Goal: Task Accomplishment & Management: Use online tool/utility

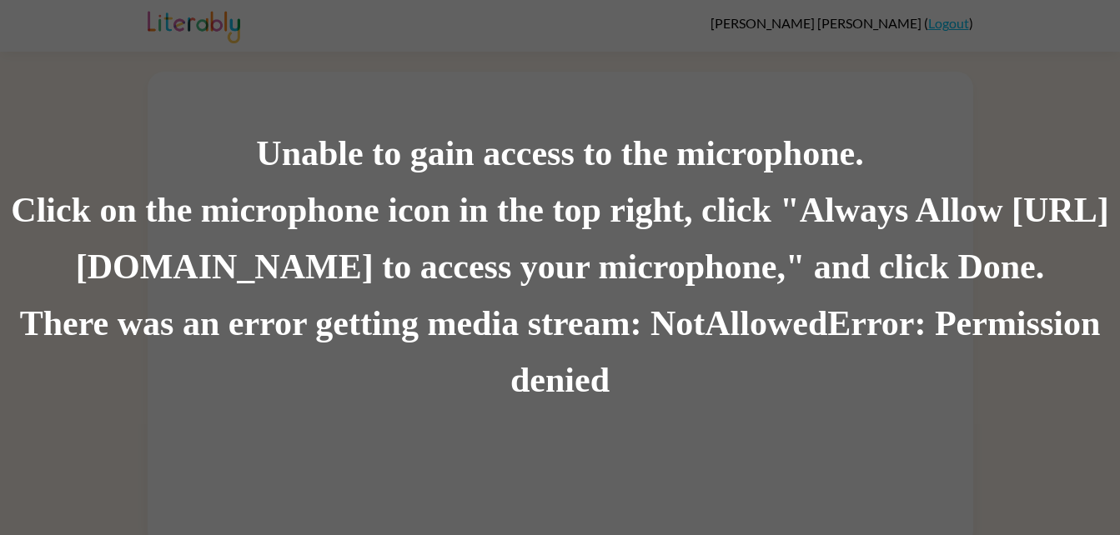
click at [1021, 360] on div "There was an error getting media stream: NotAllowedError: Permission denied" at bounding box center [560, 352] width 1120 height 113
click at [1044, 326] on div "There was an error getting media stream: NotAllowedError: Permission denied" at bounding box center [560, 352] width 1120 height 113
click at [1023, 310] on div "There was an error getting media stream: NotAllowedError: Permission denied" at bounding box center [560, 352] width 1120 height 113
click at [17, 269] on div "Click on the microphone icon in the top right, click "Always Allow [URL][DOMAIN…" at bounding box center [560, 239] width 1120 height 113
click at [1040, 404] on div "There was an error getting media stream: NotAllowedError: Permission denied" at bounding box center [560, 352] width 1120 height 113
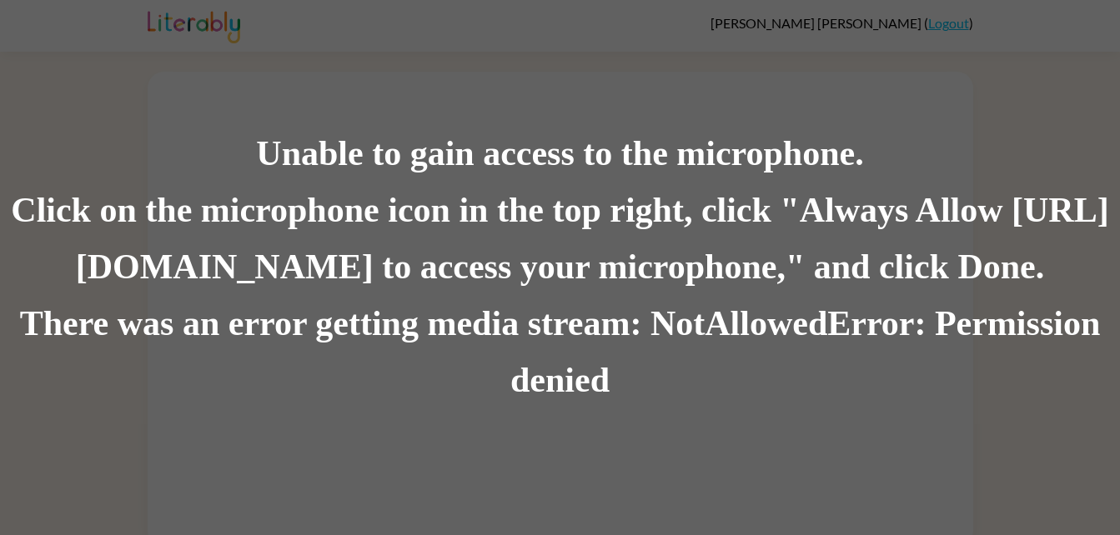
click at [1026, 370] on div "There was an error getting media stream: NotAllowedError: Permission denied" at bounding box center [560, 352] width 1120 height 113
click at [1010, 363] on div "There was an error getting media stream: NotAllowedError: Permission denied" at bounding box center [560, 352] width 1120 height 113
click at [1026, 353] on div "There was an error getting media stream: NotAllowedError: Permission denied" at bounding box center [560, 352] width 1120 height 113
click at [1003, 397] on div "There was an error getting media stream: NotAllowedError: Permission denied" at bounding box center [560, 352] width 1120 height 113
click at [1036, 322] on div "There was an error getting media stream: NotAllowedError: Permission denied" at bounding box center [560, 352] width 1120 height 113
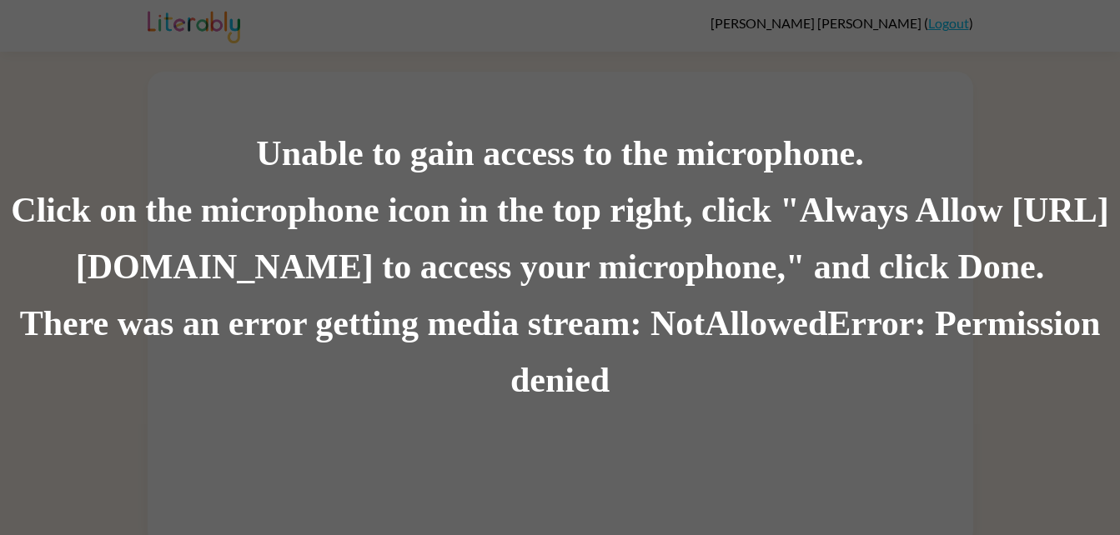
click at [1054, 285] on div "Click on the microphone icon in the top right, click "Always Allow [URL][DOMAIN…" at bounding box center [560, 239] width 1120 height 113
click at [1063, 329] on div "There was an error getting media stream: NotAllowedError: Permission denied" at bounding box center [560, 352] width 1120 height 113
click at [1036, 348] on div "There was an error getting media stream: NotAllowedError: Permission denied" at bounding box center [560, 352] width 1120 height 113
click at [1110, 413] on div "Unable to gain access to the microphone. Click on the microphone icon in the to…" at bounding box center [560, 267] width 1120 height 535
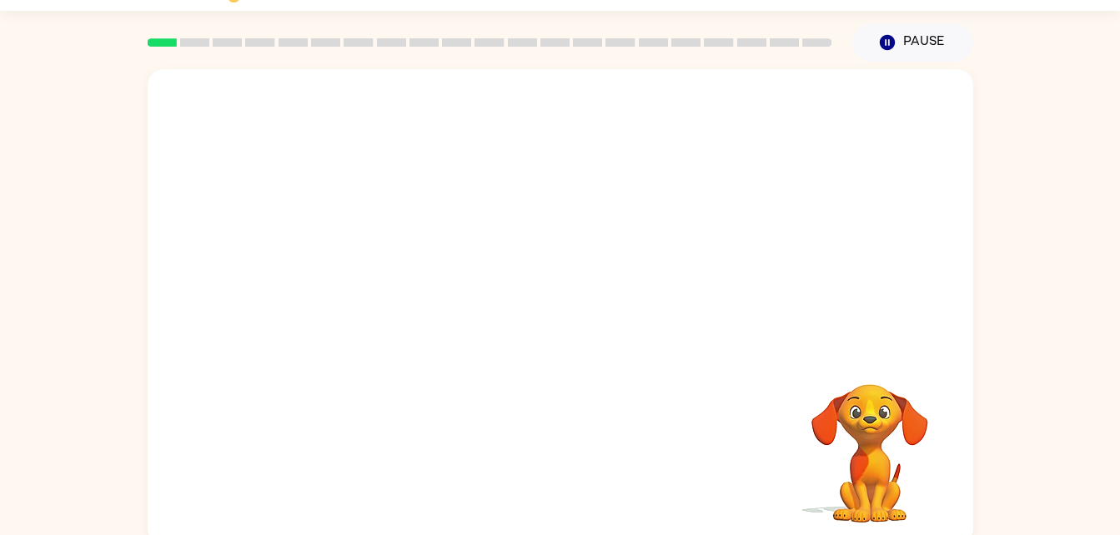
scroll to position [51, 0]
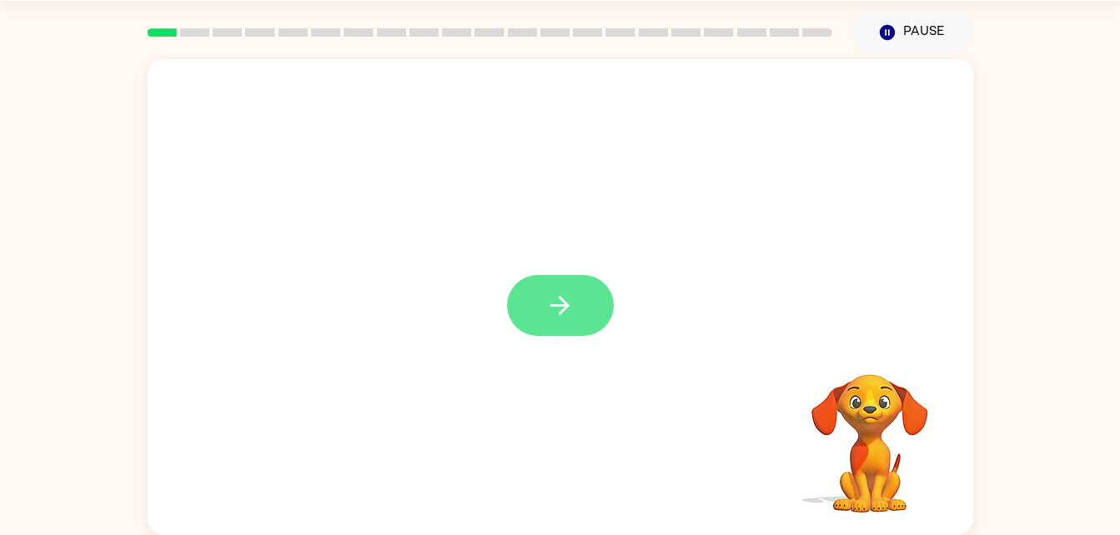
click at [589, 294] on button "button" at bounding box center [560, 305] width 107 height 61
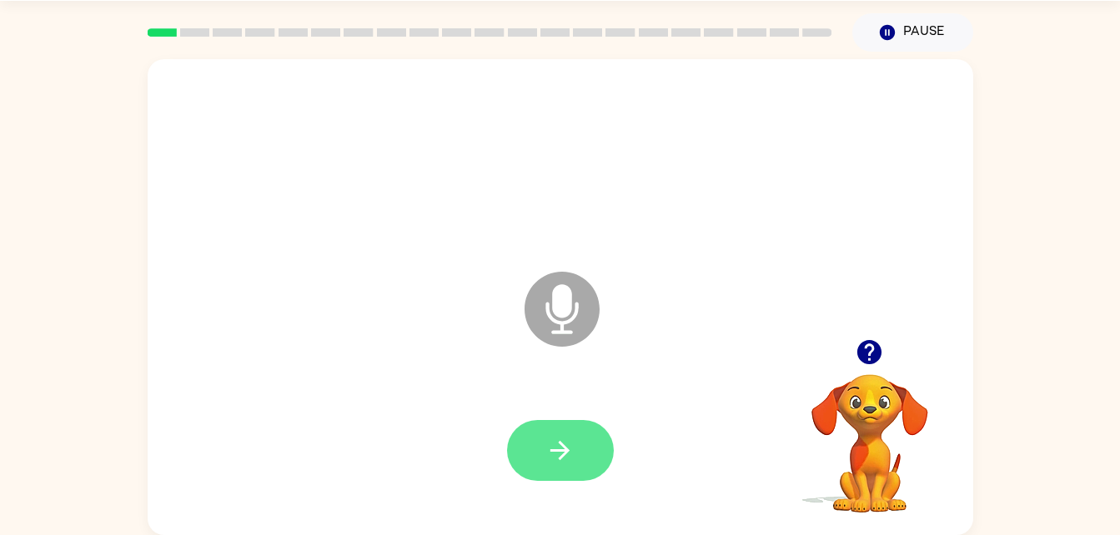
click at [583, 451] on button "button" at bounding box center [560, 450] width 107 height 61
click at [558, 434] on button "button" at bounding box center [560, 450] width 107 height 61
click at [600, 446] on button "button" at bounding box center [560, 450] width 107 height 61
click at [581, 453] on button "button" at bounding box center [560, 450] width 107 height 61
click at [579, 424] on button "button" at bounding box center [560, 450] width 107 height 61
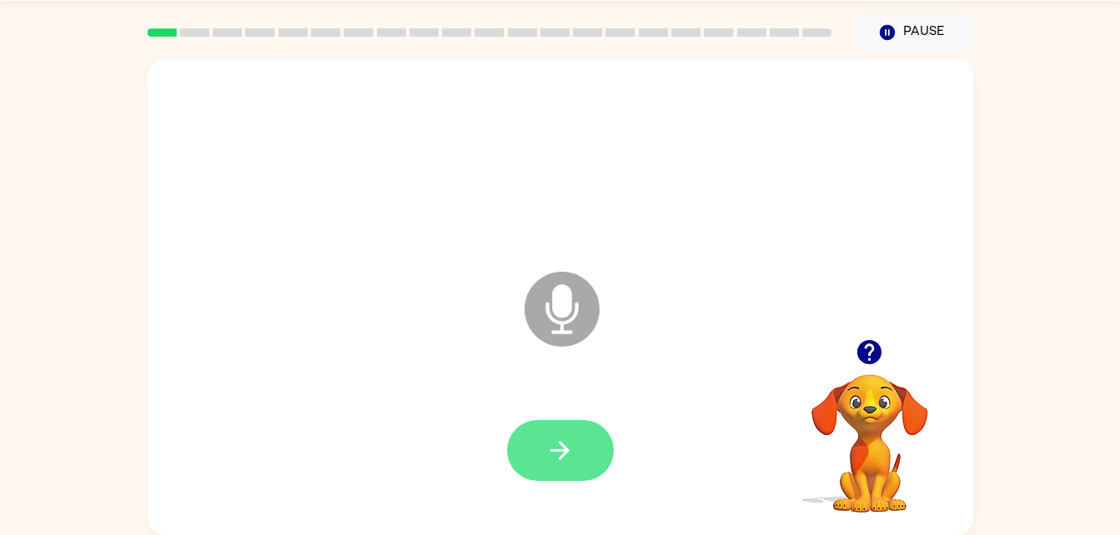
click at [578, 452] on button "button" at bounding box center [560, 450] width 107 height 61
click at [557, 444] on icon "button" at bounding box center [559, 450] width 29 height 29
click at [562, 456] on icon "button" at bounding box center [559, 450] width 19 height 19
click at [593, 436] on button "button" at bounding box center [560, 450] width 107 height 61
click at [551, 452] on icon "button" at bounding box center [559, 450] width 29 height 29
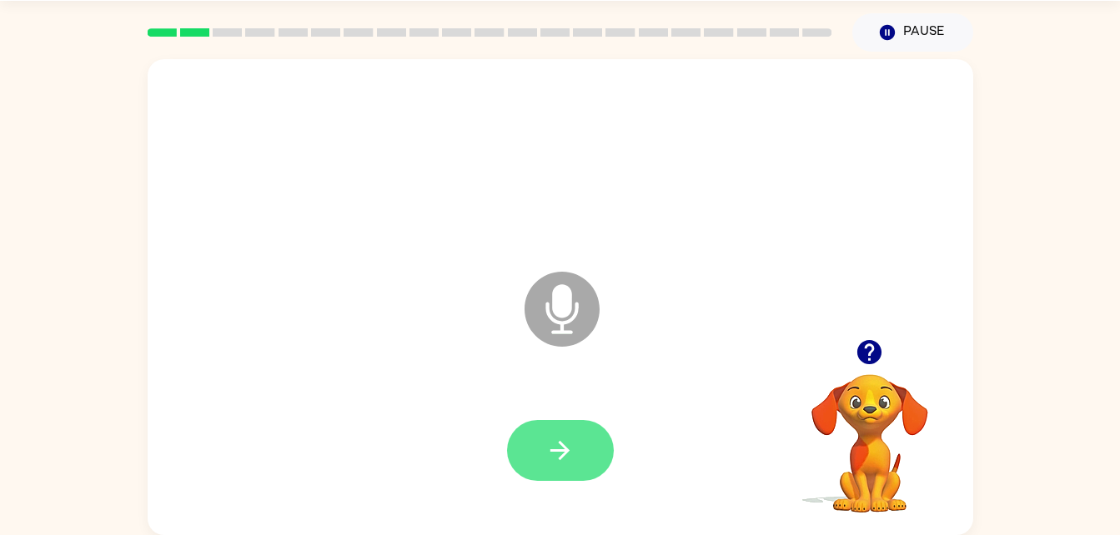
click at [551, 445] on icon "button" at bounding box center [559, 450] width 29 height 29
click at [585, 436] on button "button" at bounding box center [560, 450] width 107 height 61
click at [571, 451] on icon "button" at bounding box center [559, 450] width 29 height 29
click at [554, 444] on icon "button" at bounding box center [559, 450] width 29 height 29
click at [580, 472] on button "button" at bounding box center [560, 450] width 107 height 61
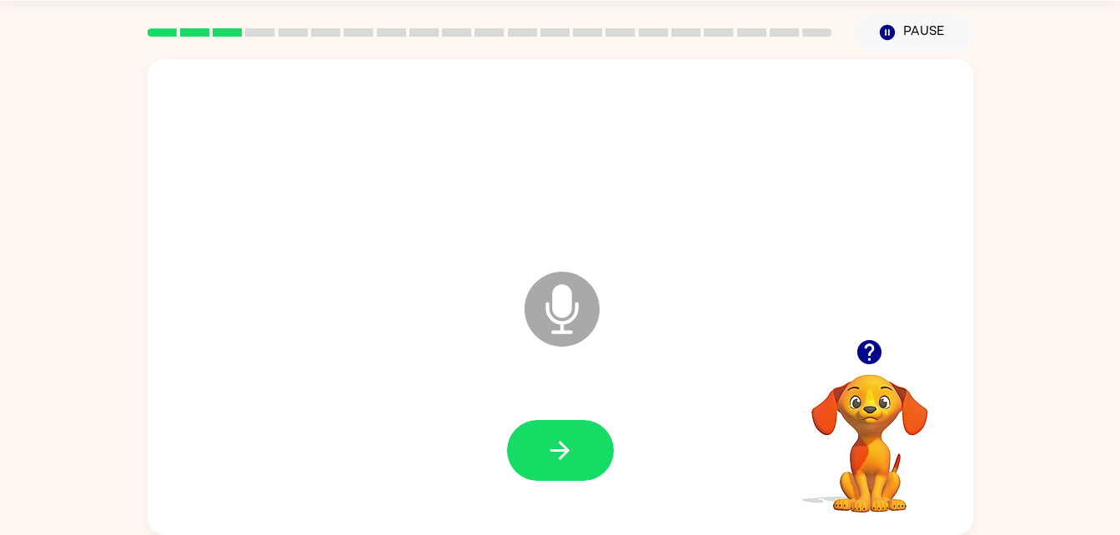
click at [593, 492] on div at bounding box center [560, 451] width 792 height 137
click at [574, 444] on icon "button" at bounding box center [559, 450] width 29 height 29
click at [554, 436] on icon "button" at bounding box center [559, 450] width 29 height 29
click at [577, 458] on button "button" at bounding box center [560, 450] width 107 height 61
click at [566, 448] on icon "button" at bounding box center [559, 450] width 19 height 19
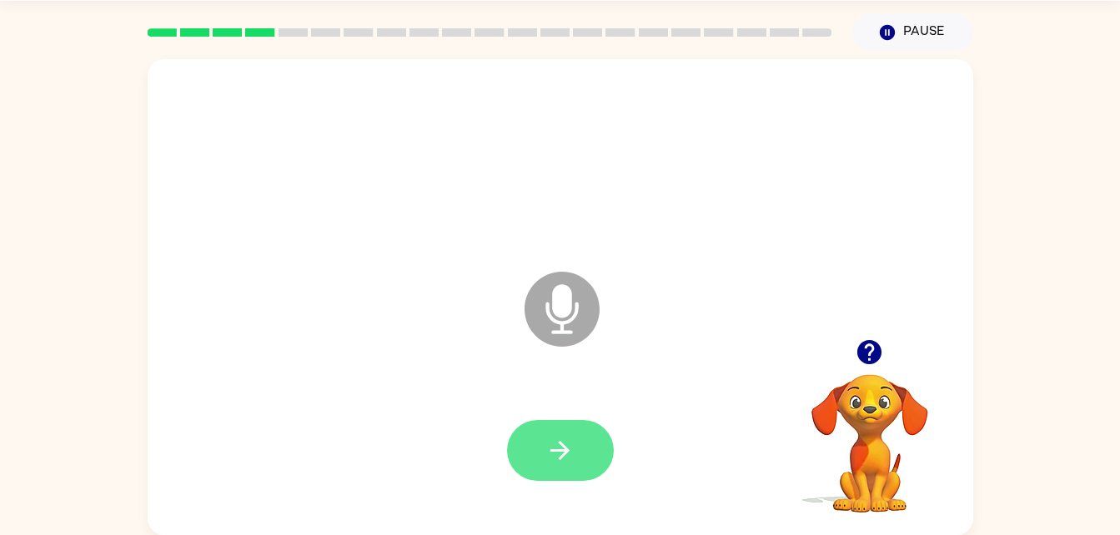
click at [584, 463] on button "button" at bounding box center [560, 450] width 107 height 61
click at [584, 449] on button "button" at bounding box center [560, 450] width 107 height 61
click at [589, 423] on button "button" at bounding box center [560, 450] width 107 height 61
click at [539, 460] on button "button" at bounding box center [560, 450] width 107 height 61
click at [567, 451] on icon "button" at bounding box center [559, 450] width 19 height 19
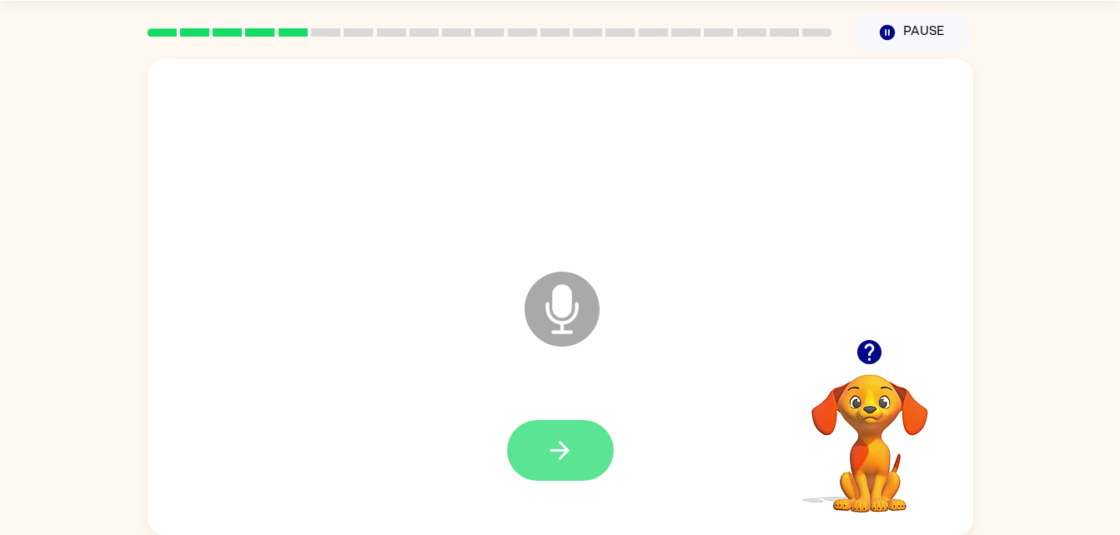
click at [584, 450] on button "button" at bounding box center [560, 450] width 107 height 61
click at [550, 463] on icon "button" at bounding box center [559, 450] width 29 height 29
click at [565, 454] on icon "button" at bounding box center [559, 450] width 19 height 19
click at [597, 439] on button "button" at bounding box center [560, 450] width 107 height 61
click at [579, 434] on button "button" at bounding box center [560, 450] width 107 height 61
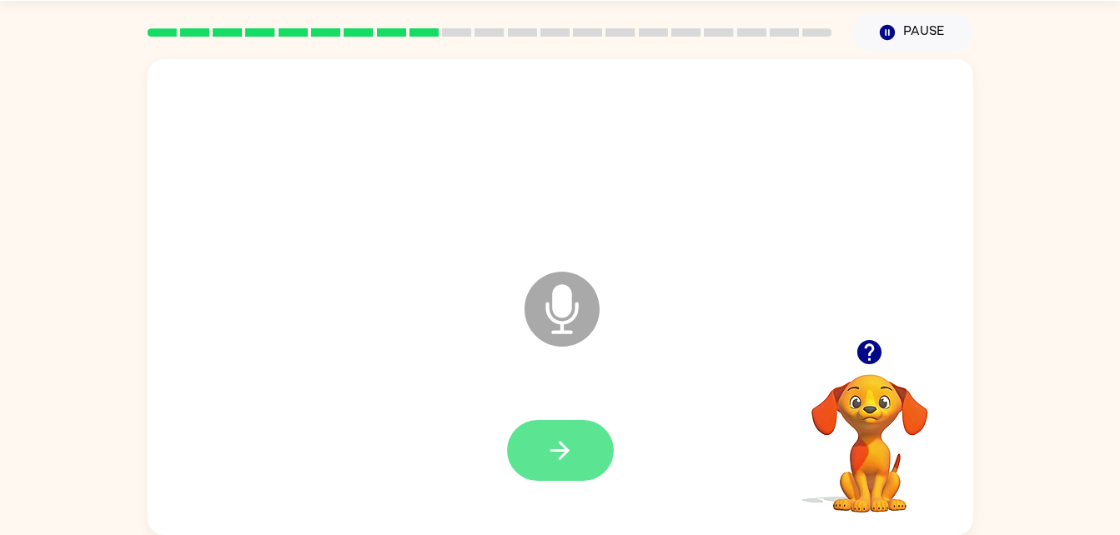
click at [580, 436] on button "button" at bounding box center [560, 450] width 107 height 61
click at [566, 456] on icon "button" at bounding box center [559, 450] width 29 height 29
click at [559, 218] on icon at bounding box center [562, 271] width 42 height 125
click at [564, 195] on div at bounding box center [560, 161] width 792 height 137
click at [556, 455] on icon "button" at bounding box center [559, 450] width 29 height 29
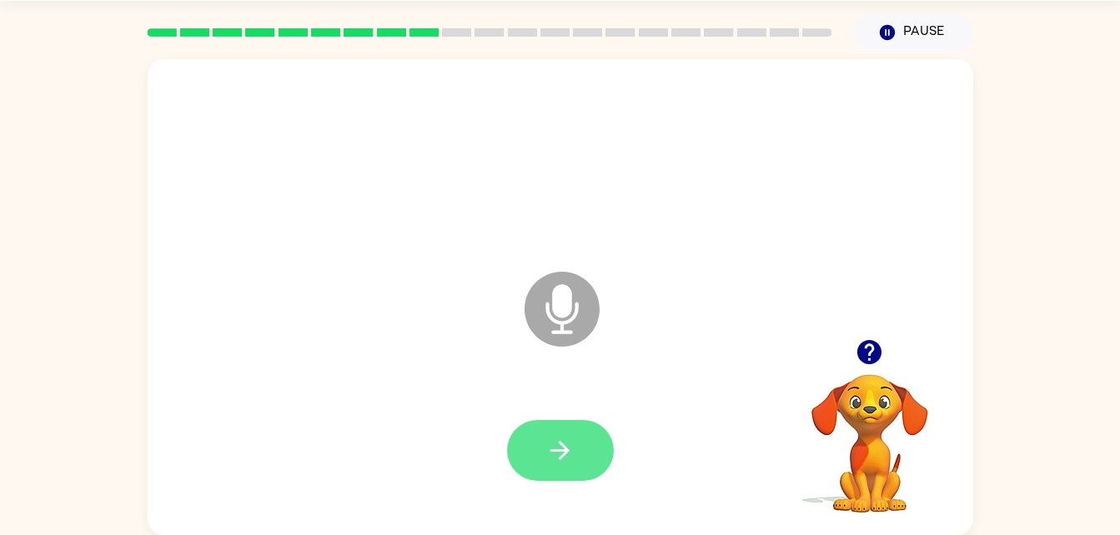
click at [577, 441] on button "button" at bounding box center [560, 450] width 107 height 61
click at [585, 449] on button "button" at bounding box center [560, 450] width 107 height 61
click at [565, 437] on icon "button" at bounding box center [559, 450] width 29 height 29
click at [570, 456] on icon "button" at bounding box center [559, 450] width 29 height 29
click at [574, 452] on button "button" at bounding box center [560, 450] width 107 height 61
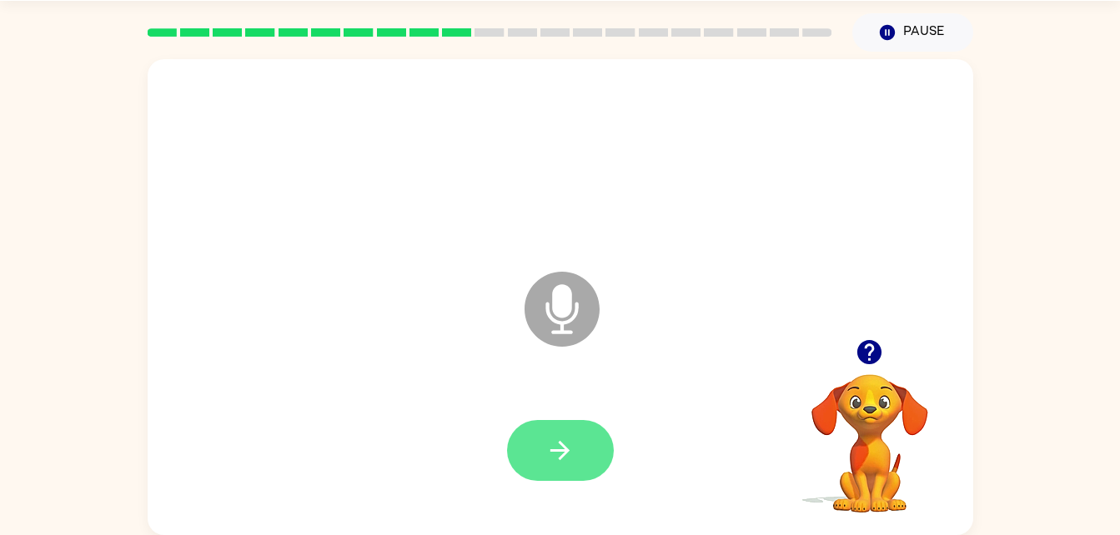
click at [584, 446] on button "button" at bounding box center [560, 450] width 107 height 61
click at [565, 454] on icon "button" at bounding box center [559, 450] width 19 height 19
click at [582, 445] on button "button" at bounding box center [560, 450] width 107 height 61
click at [567, 464] on icon "button" at bounding box center [559, 450] width 29 height 29
click at [575, 453] on button "button" at bounding box center [560, 450] width 107 height 61
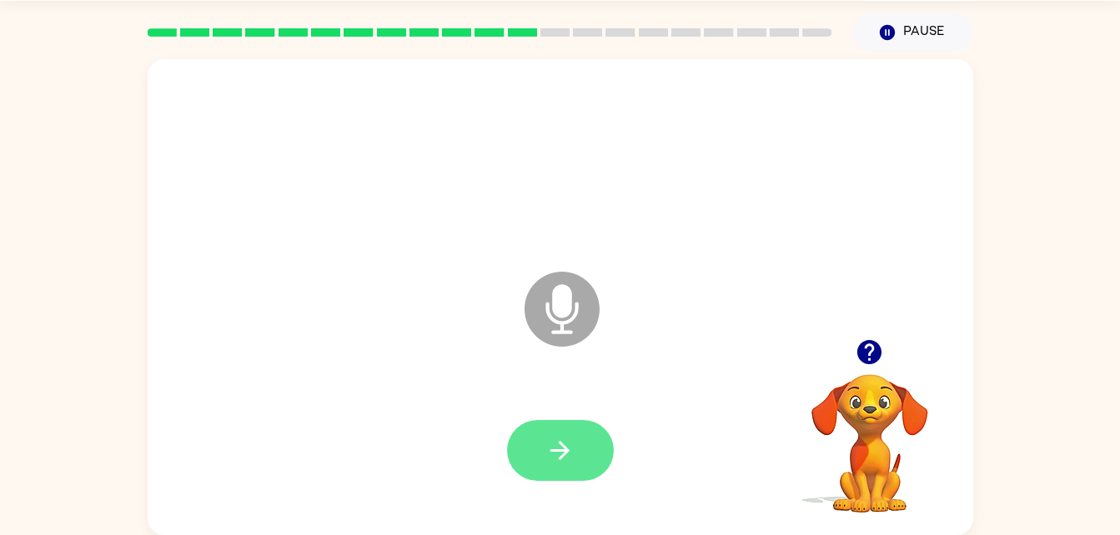
click at [589, 453] on button "button" at bounding box center [560, 450] width 107 height 61
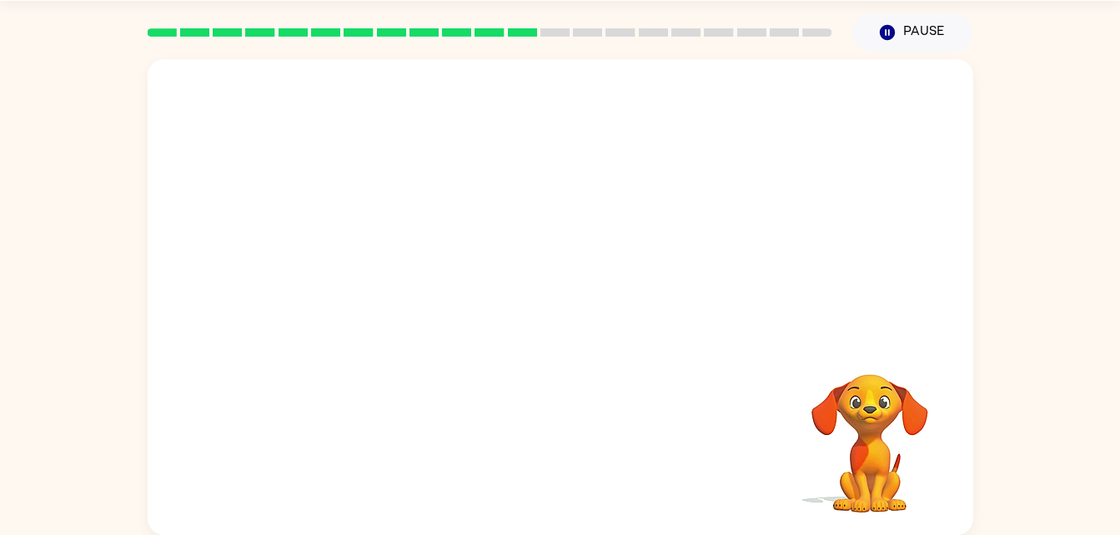
click at [74, 79] on div "Your browser must support playing .mp4 files to use Literably. Please try using…" at bounding box center [560, 294] width 1120 height 484
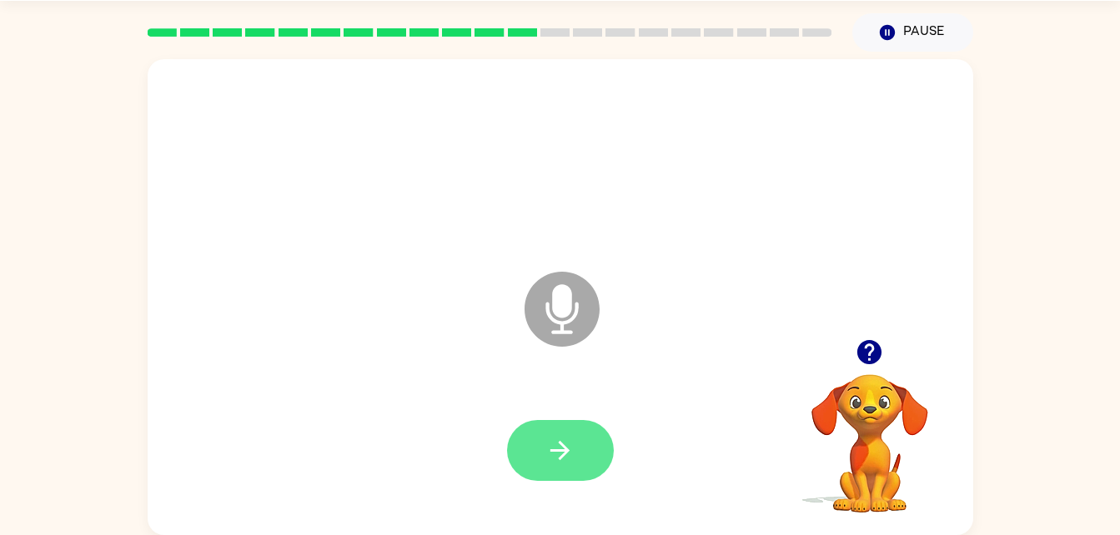
click at [573, 436] on icon "button" at bounding box center [559, 450] width 29 height 29
click at [598, 445] on button "button" at bounding box center [560, 450] width 107 height 61
click at [568, 456] on icon "button" at bounding box center [559, 450] width 29 height 29
click at [581, 469] on button "button" at bounding box center [560, 450] width 107 height 61
click at [571, 444] on icon "button" at bounding box center [559, 450] width 29 height 29
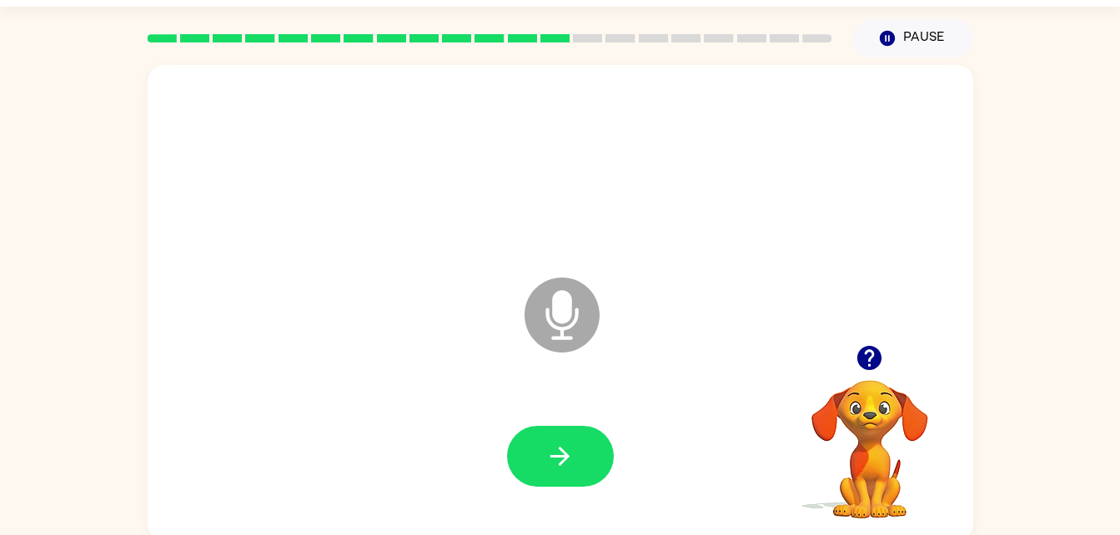
scroll to position [44, 0]
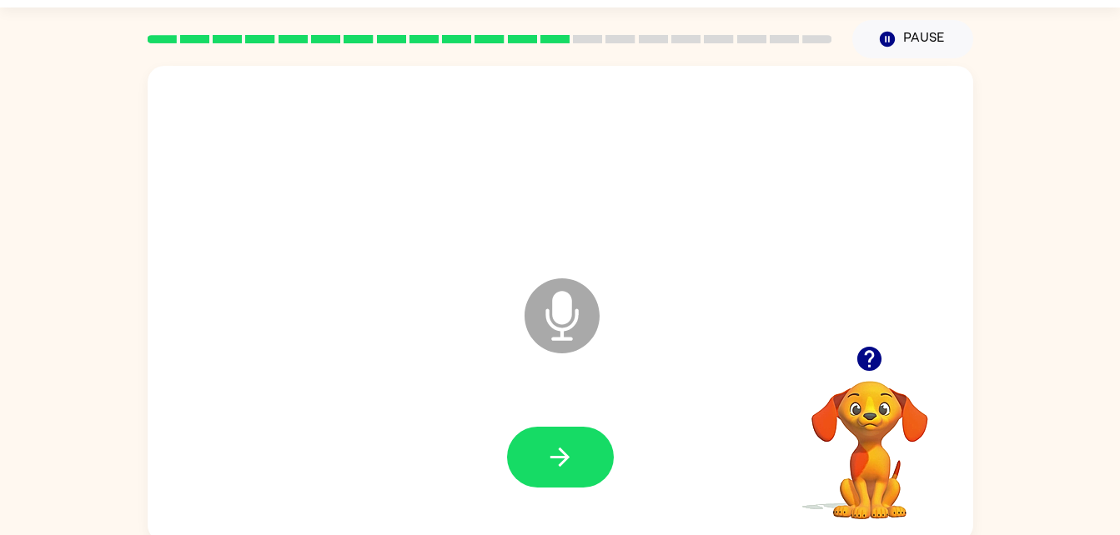
click at [25, 367] on div "Microphone The Microphone is here when it is your turn to talk Your browser mus…" at bounding box center [560, 300] width 1120 height 484
click at [565, 309] on icon "Microphone The Microphone is here when it is your turn to talk" at bounding box center [645, 336] width 250 height 125
click at [553, 468] on icon "button" at bounding box center [559, 457] width 29 height 29
click at [579, 444] on button "button" at bounding box center [560, 457] width 107 height 61
click at [566, 478] on button "button" at bounding box center [560, 457] width 107 height 61
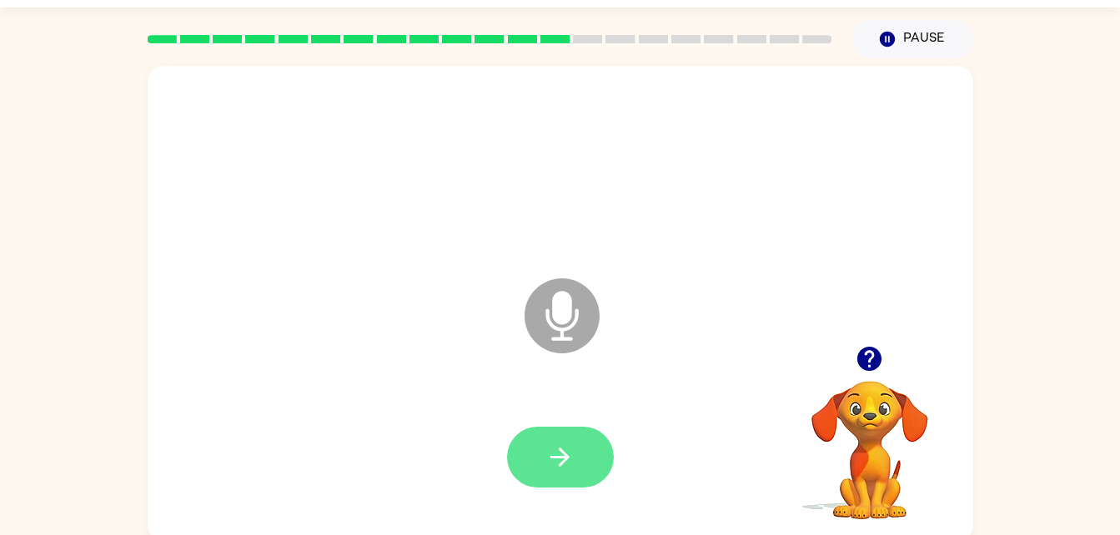
click at [569, 443] on icon "button" at bounding box center [559, 457] width 29 height 29
click at [612, 450] on button "button" at bounding box center [560, 457] width 107 height 61
click at [594, 451] on button "button" at bounding box center [560, 457] width 107 height 61
click at [613, 498] on div at bounding box center [560, 457] width 792 height 137
click at [581, 468] on button "button" at bounding box center [560, 457] width 107 height 61
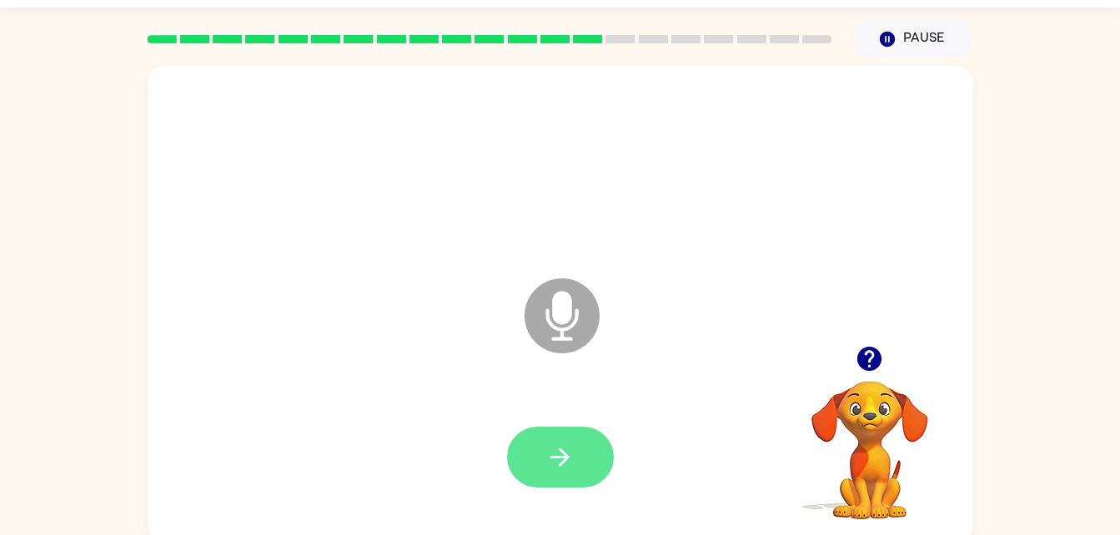
click at [577, 459] on button "button" at bounding box center [560, 457] width 107 height 61
click at [559, 437] on button "button" at bounding box center [560, 457] width 107 height 61
click at [544, 439] on button "button" at bounding box center [560, 457] width 107 height 61
click at [807, 426] on video "Your browser must support playing .mp4 files to use Literably. Please try using…" at bounding box center [869, 438] width 167 height 167
click at [864, 438] on video "Your browser must support playing .mp4 files to use Literably. Please try using…" at bounding box center [869, 438] width 167 height 167
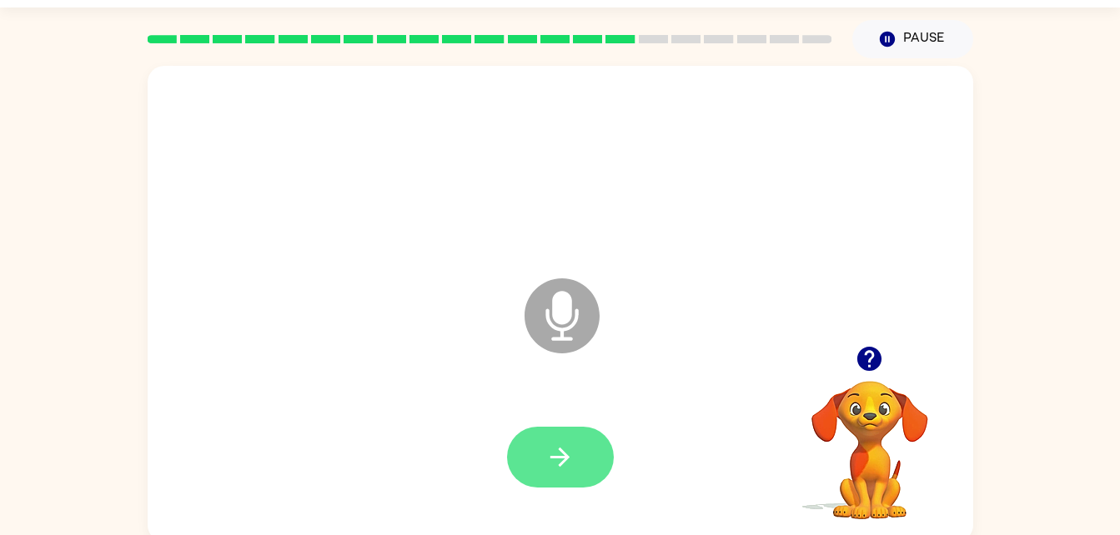
click at [564, 438] on button "button" at bounding box center [560, 457] width 107 height 61
click at [554, 472] on button "button" at bounding box center [560, 457] width 107 height 61
click at [581, 452] on button "button" at bounding box center [560, 457] width 107 height 61
click at [582, 446] on button "button" at bounding box center [560, 457] width 107 height 61
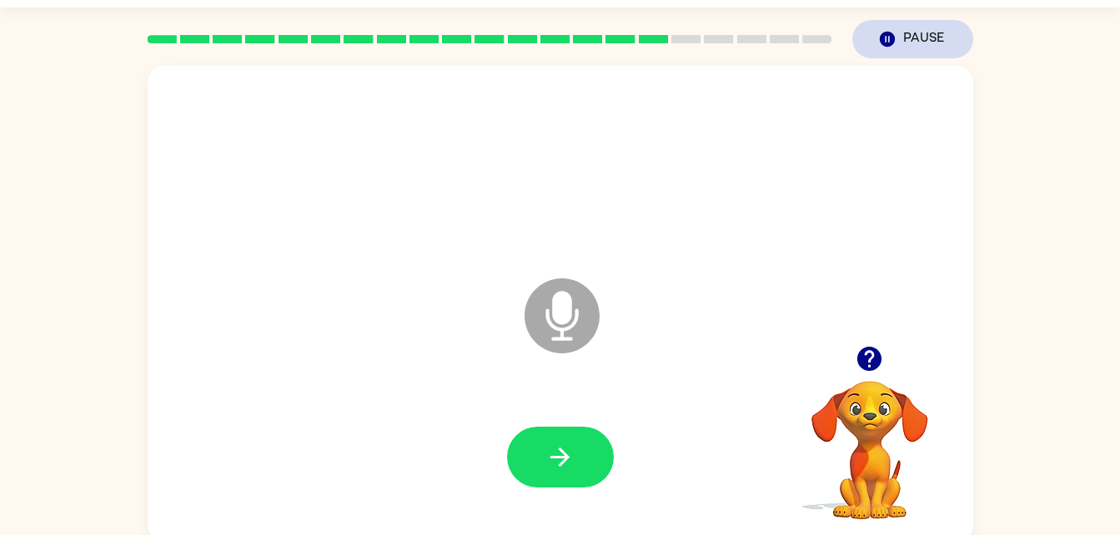
click at [927, 56] on button "Pause Pause" at bounding box center [912, 39] width 121 height 38
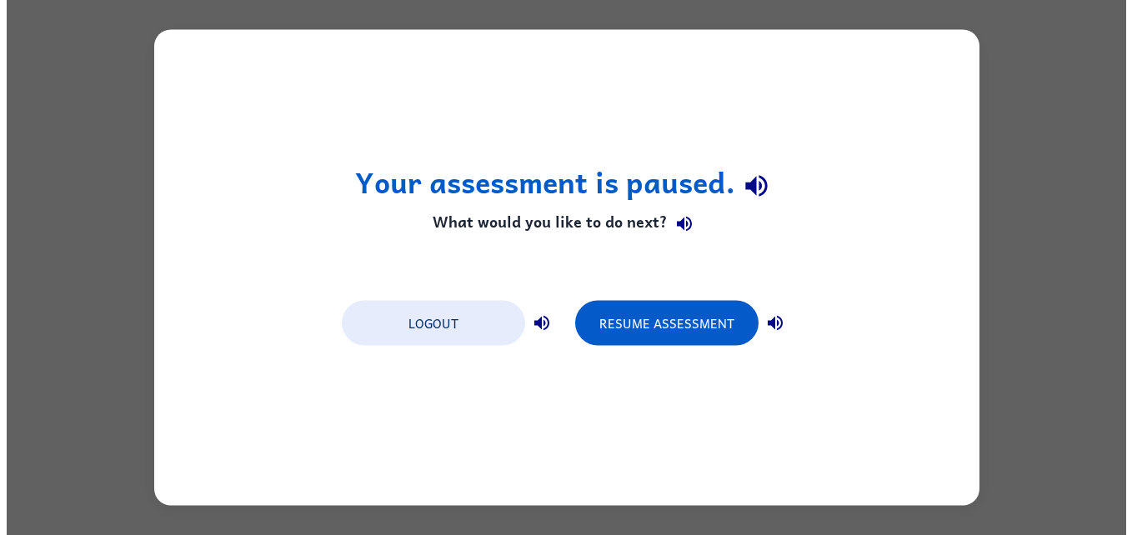
scroll to position [0, 0]
